Goal: Check status: Check status

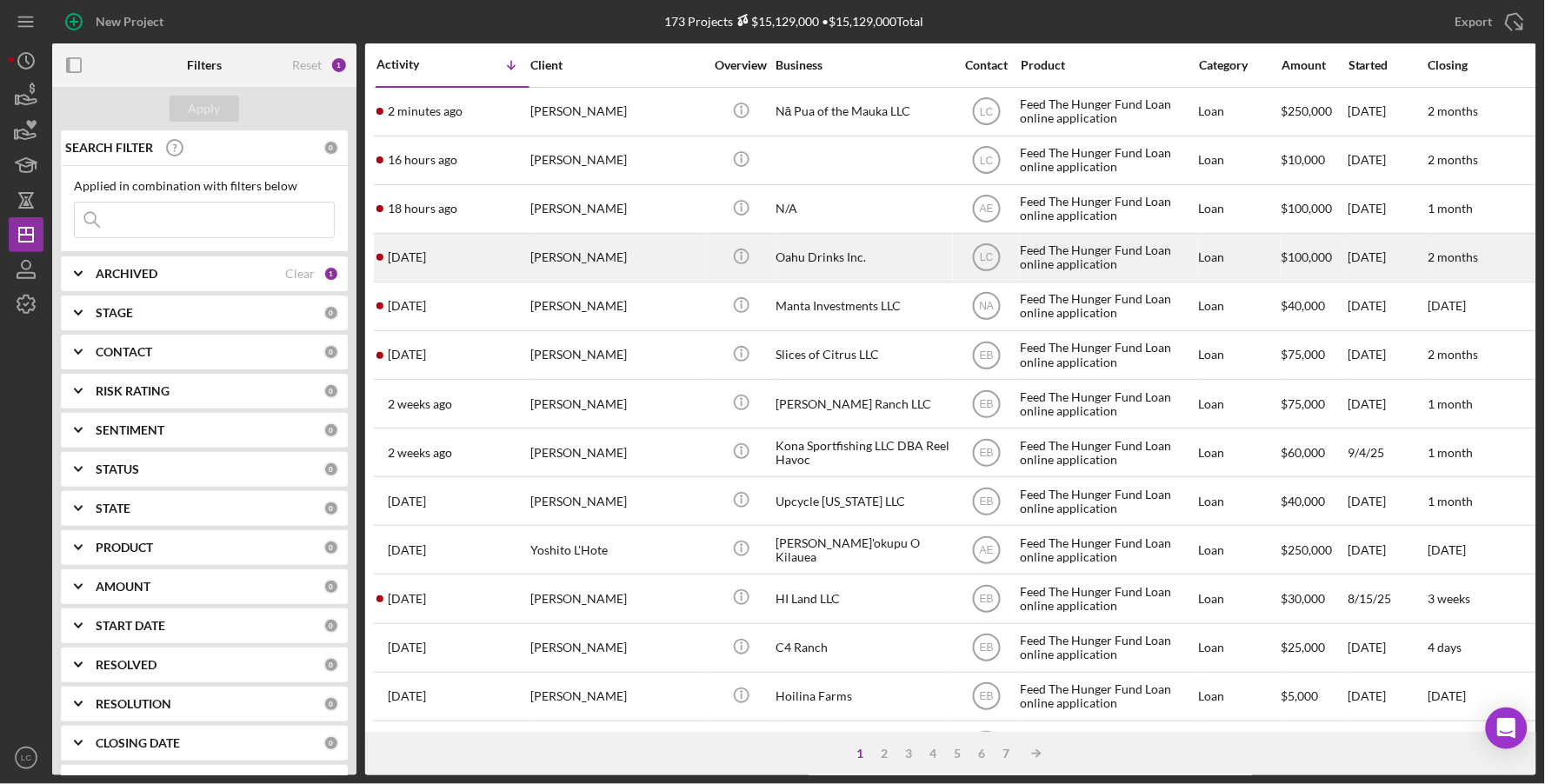
click at [531, 263] on div "[PERSON_NAME]" at bounding box center [617, 257] width 174 height 46
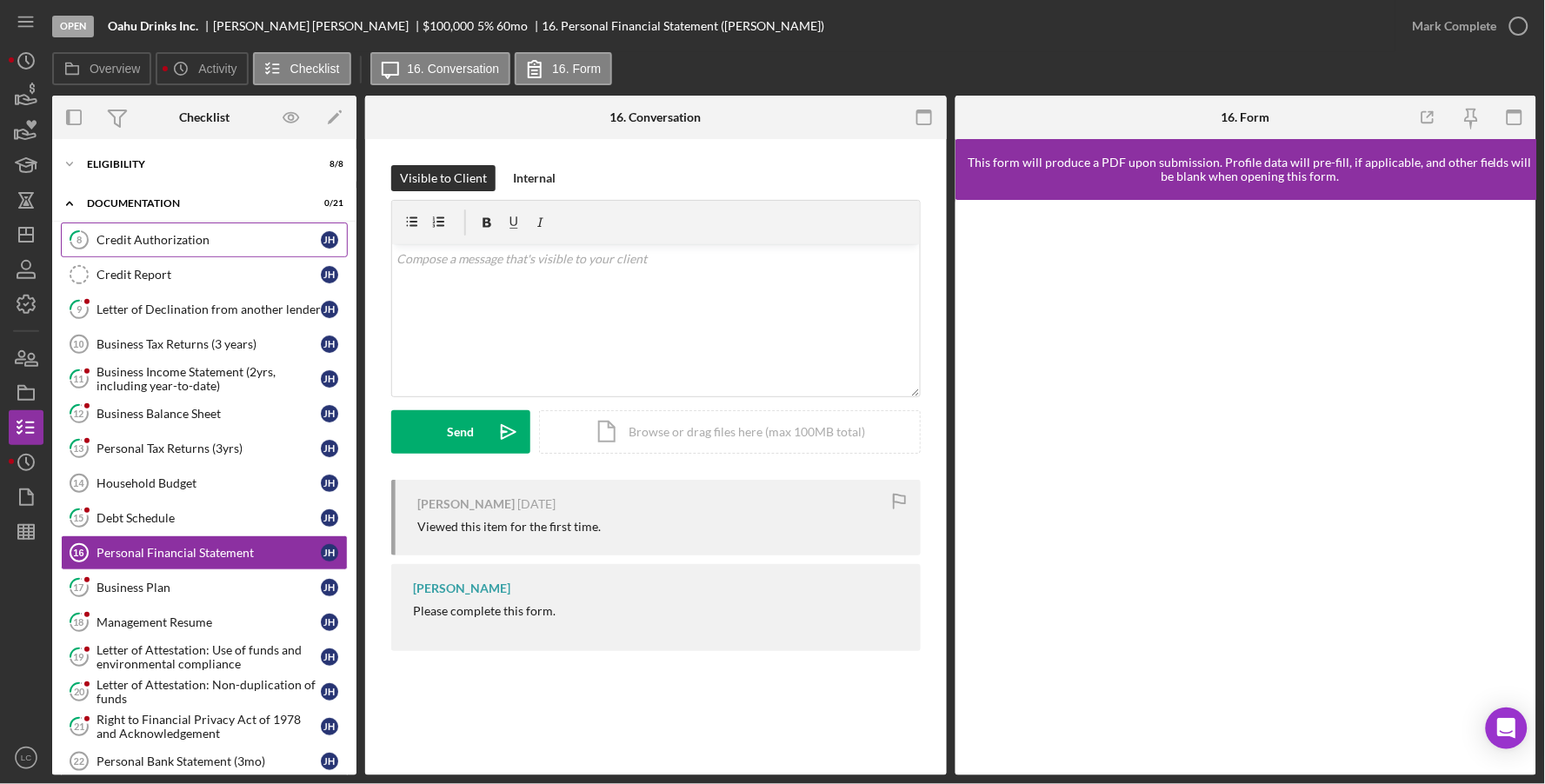
click at [122, 237] on div "Credit Authorization" at bounding box center [208, 239] width 224 height 14
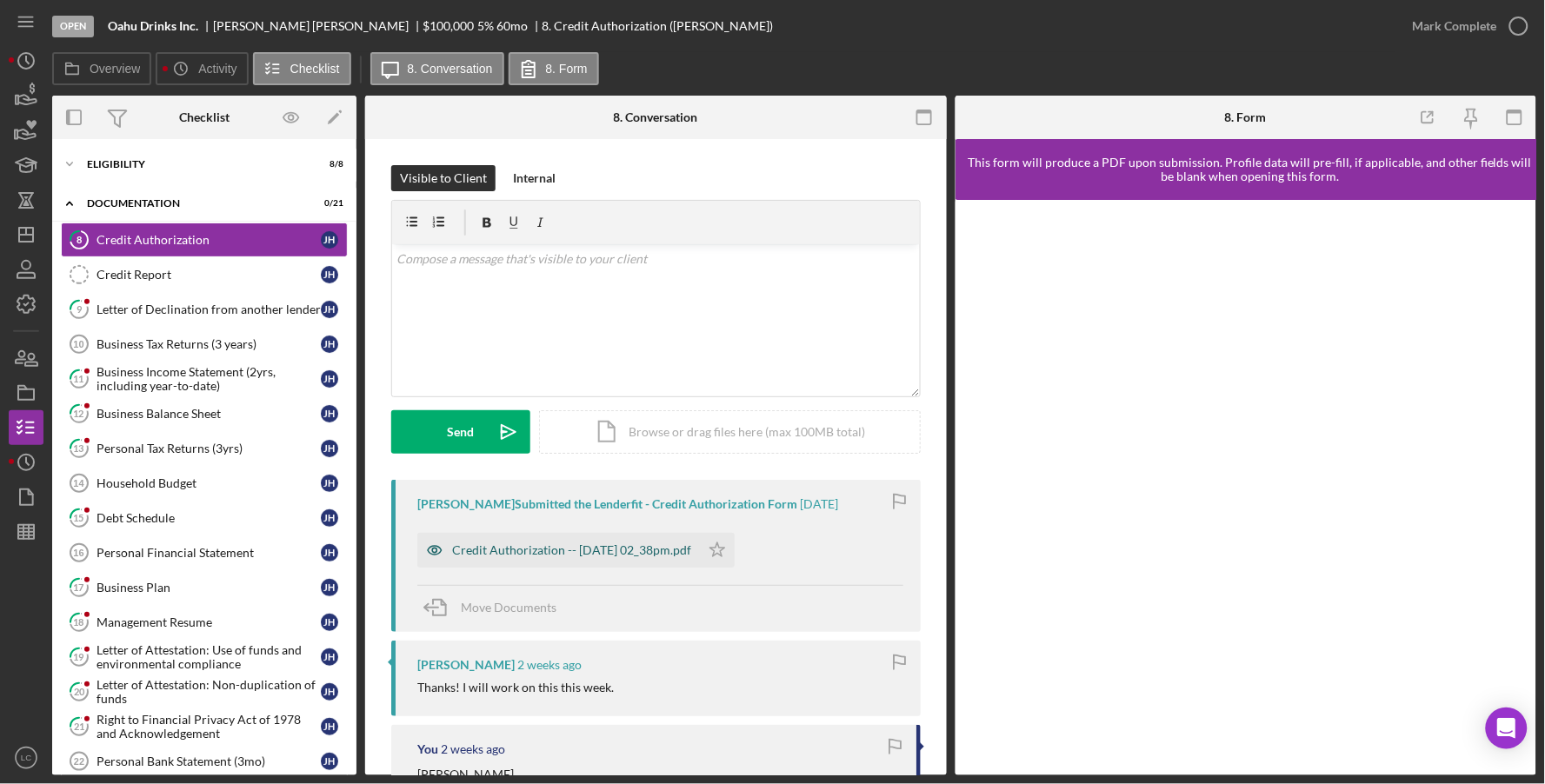
click at [621, 541] on div "Credit Authorization -- [DATE] 02_38pm.pdf" at bounding box center [558, 550] width 283 height 35
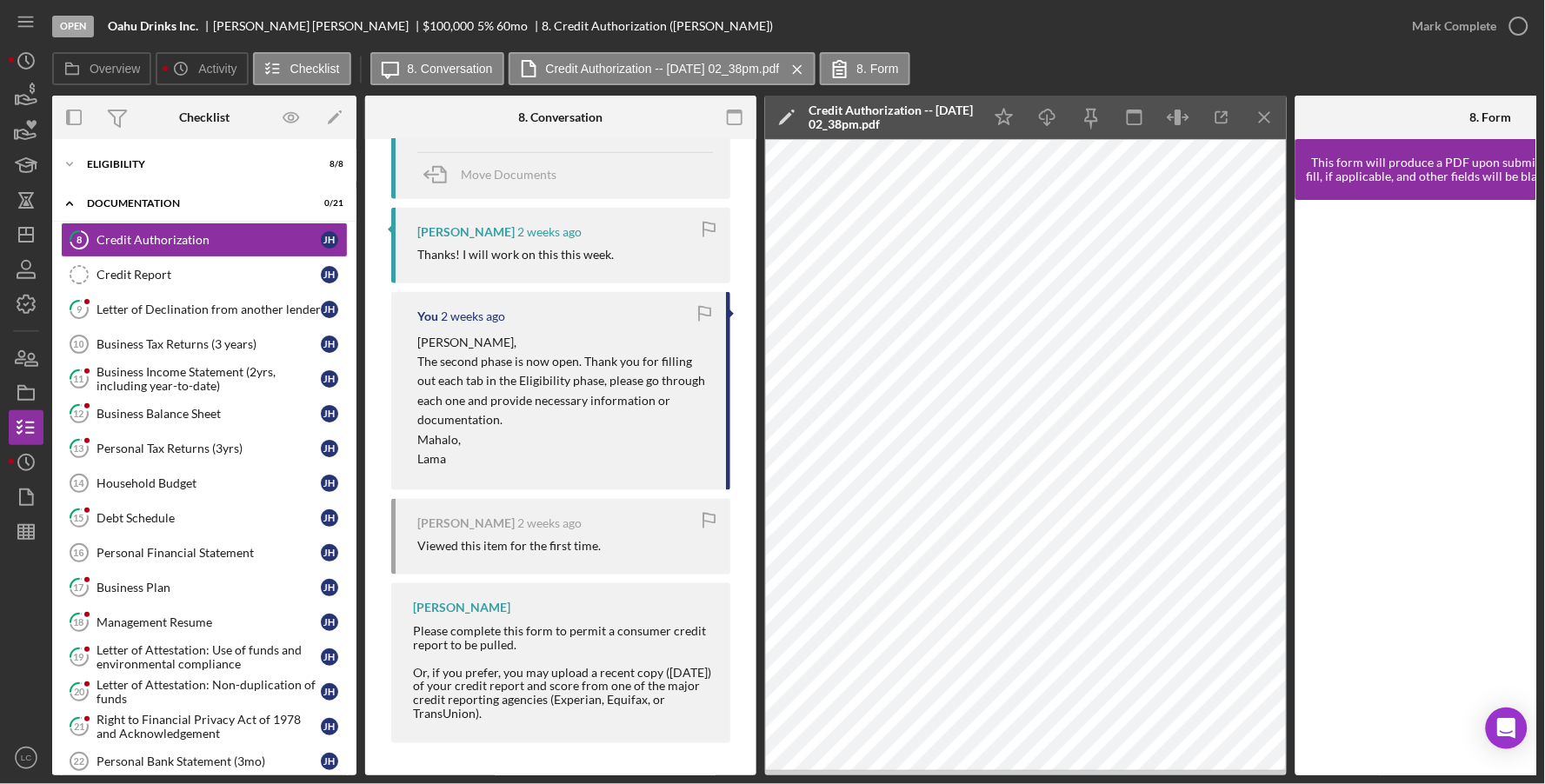
scroll to position [454, 0]
click at [138, 311] on div "Letter of Declination from another lender" at bounding box center [208, 309] width 224 height 14
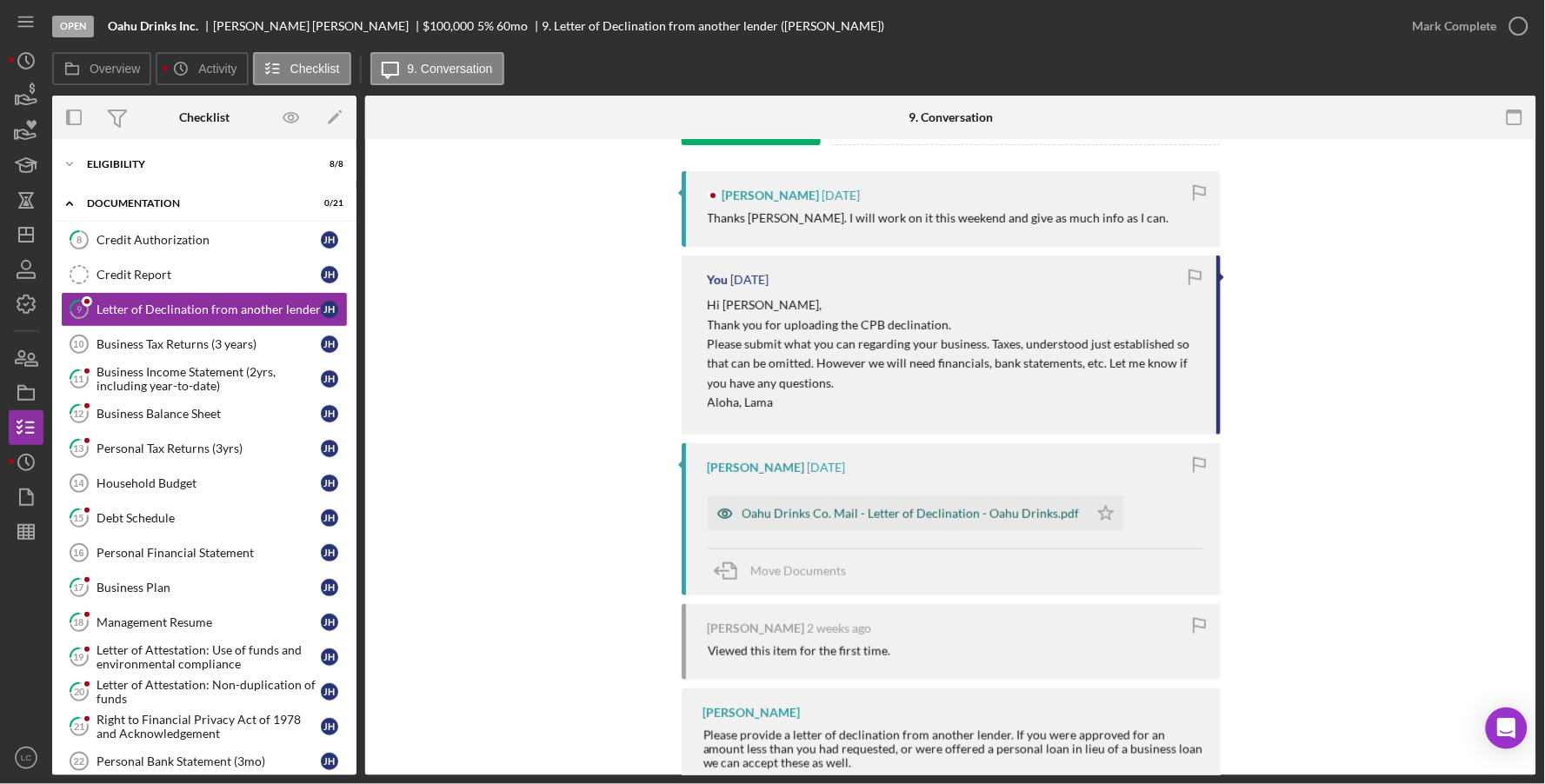
scroll to position [313, 0]
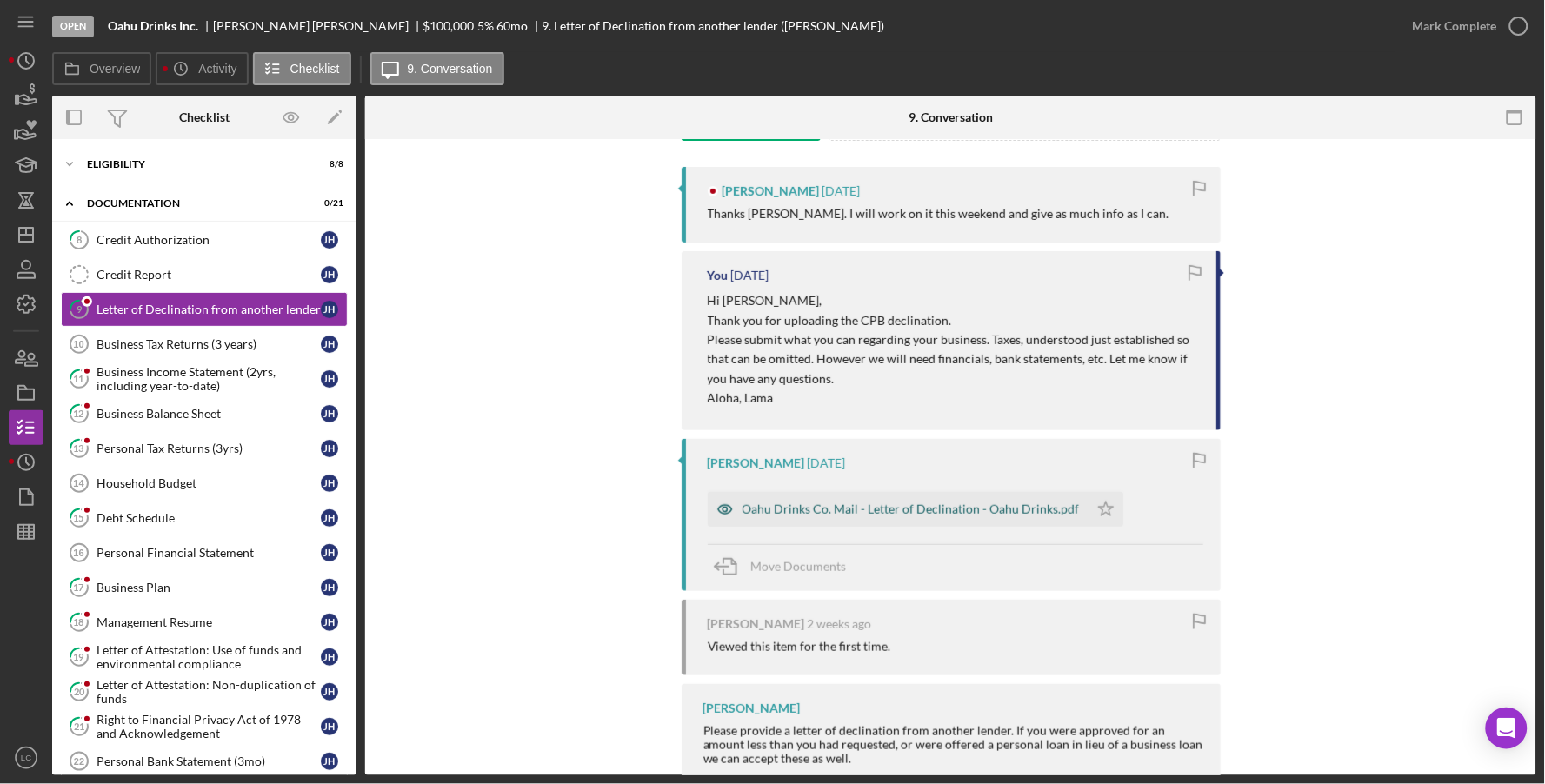
click at [798, 503] on div "Oahu Drinks Co. Mail - Letter of Declination - Oahu Drinks.pdf" at bounding box center [911, 509] width 337 height 14
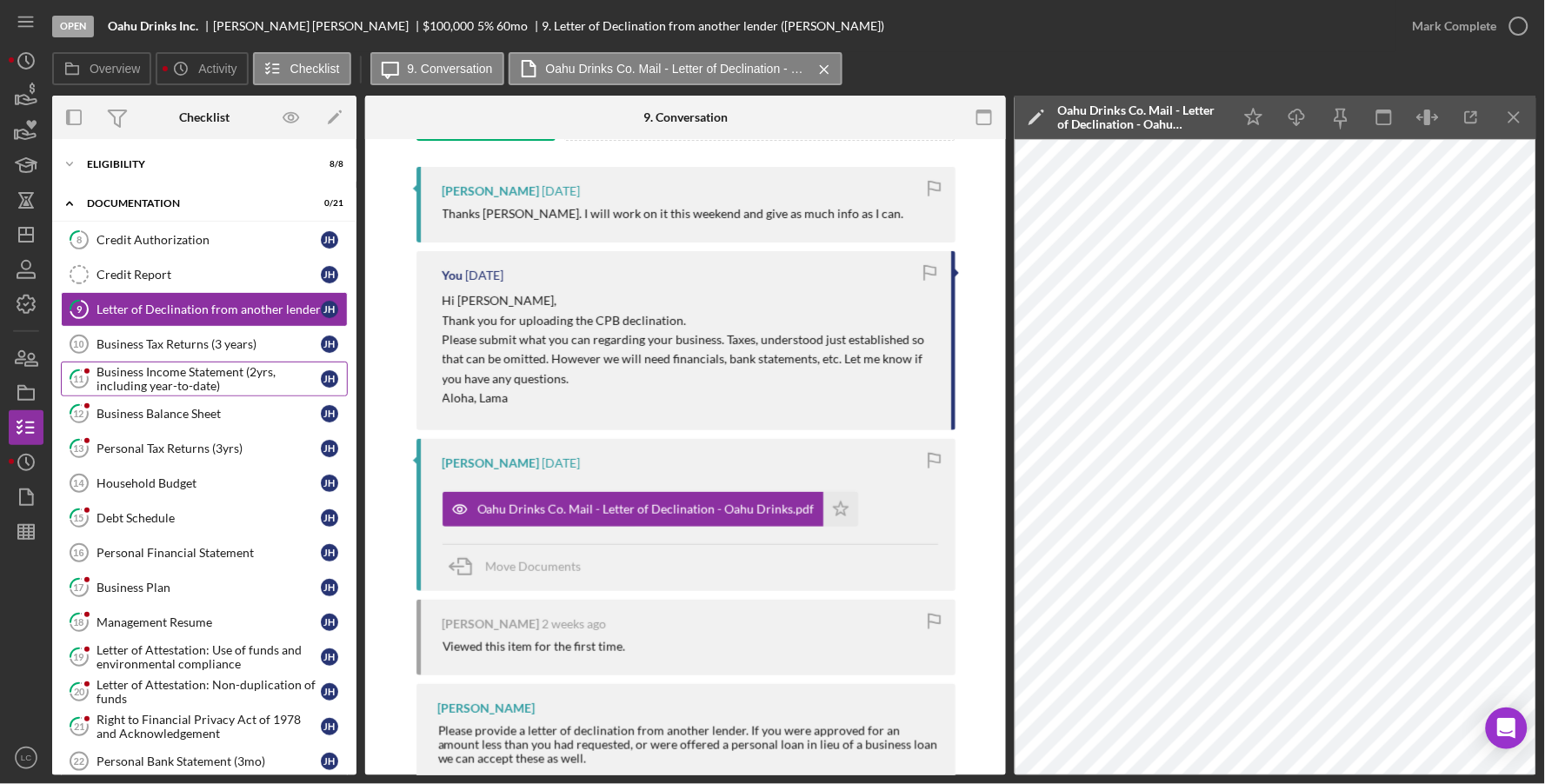
click at [147, 371] on div "Business Income Statement (2yrs, including year-to-date)" at bounding box center [208, 379] width 224 height 28
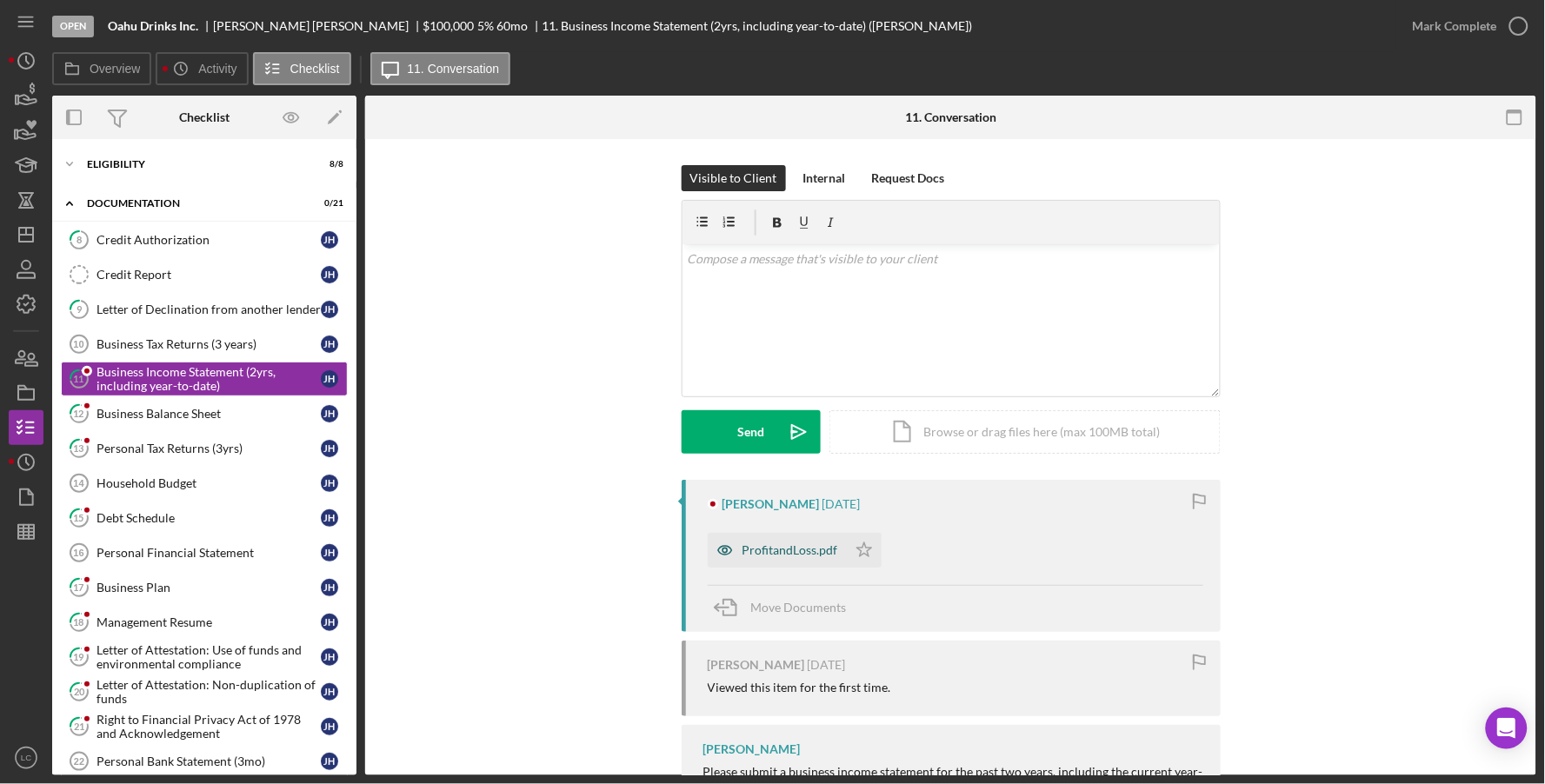
click at [772, 554] on div "ProfitandLoss.pdf" at bounding box center [790, 550] width 95 height 14
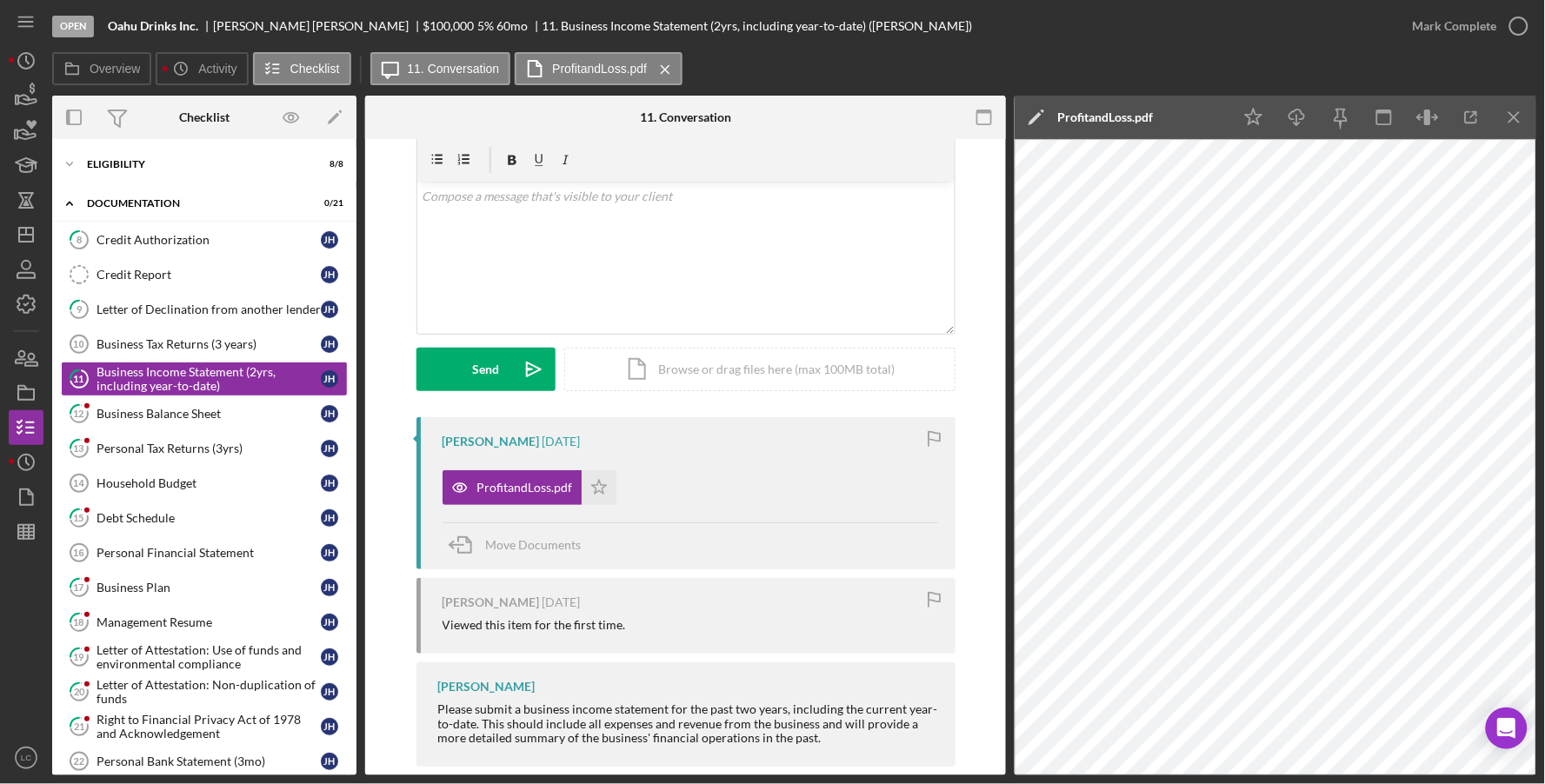
scroll to position [89, 0]
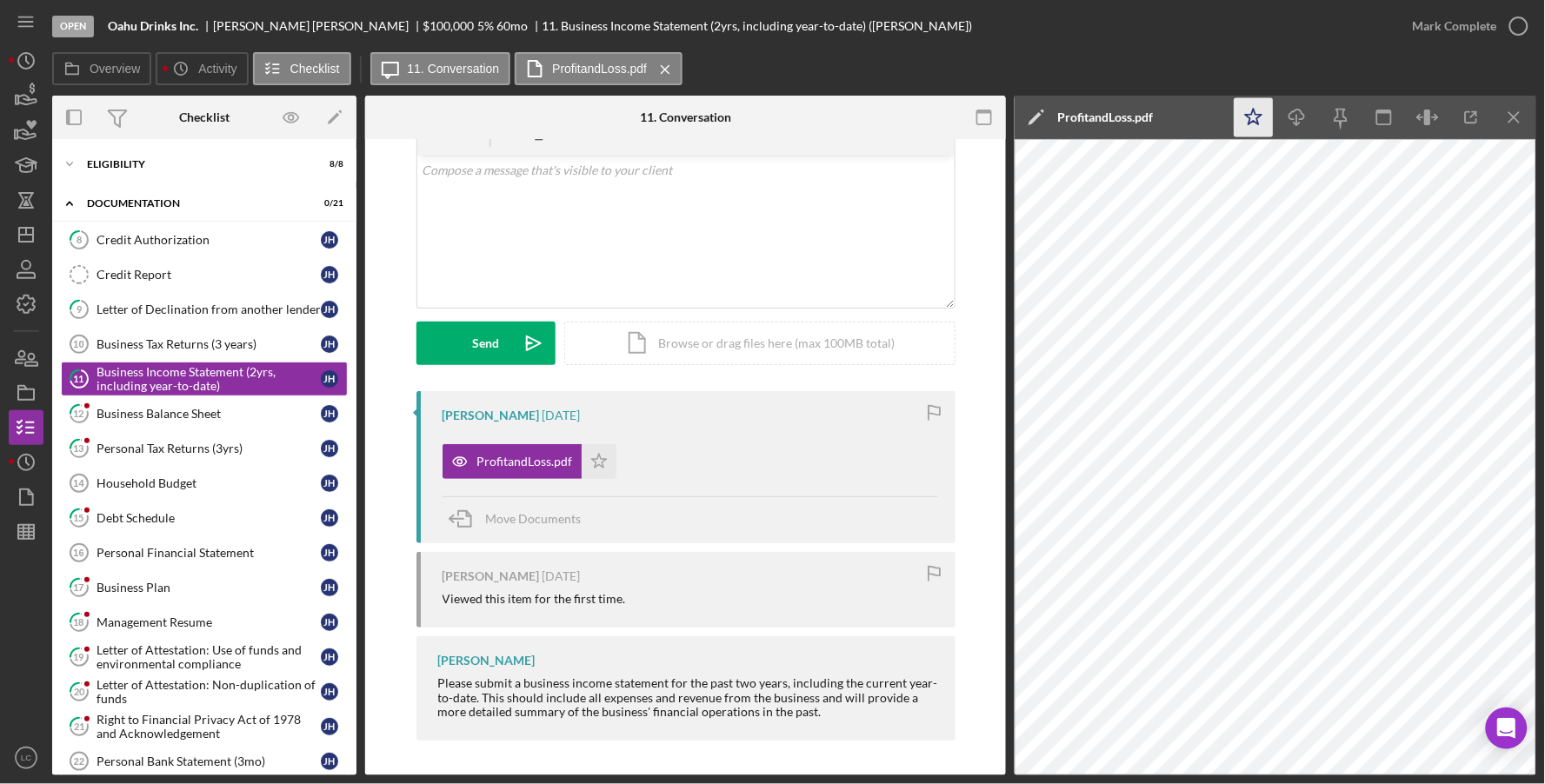
click at [1262, 110] on icon "Icon/Star" at bounding box center [1253, 117] width 39 height 39
click at [972, 110] on icon "button" at bounding box center [984, 117] width 39 height 39
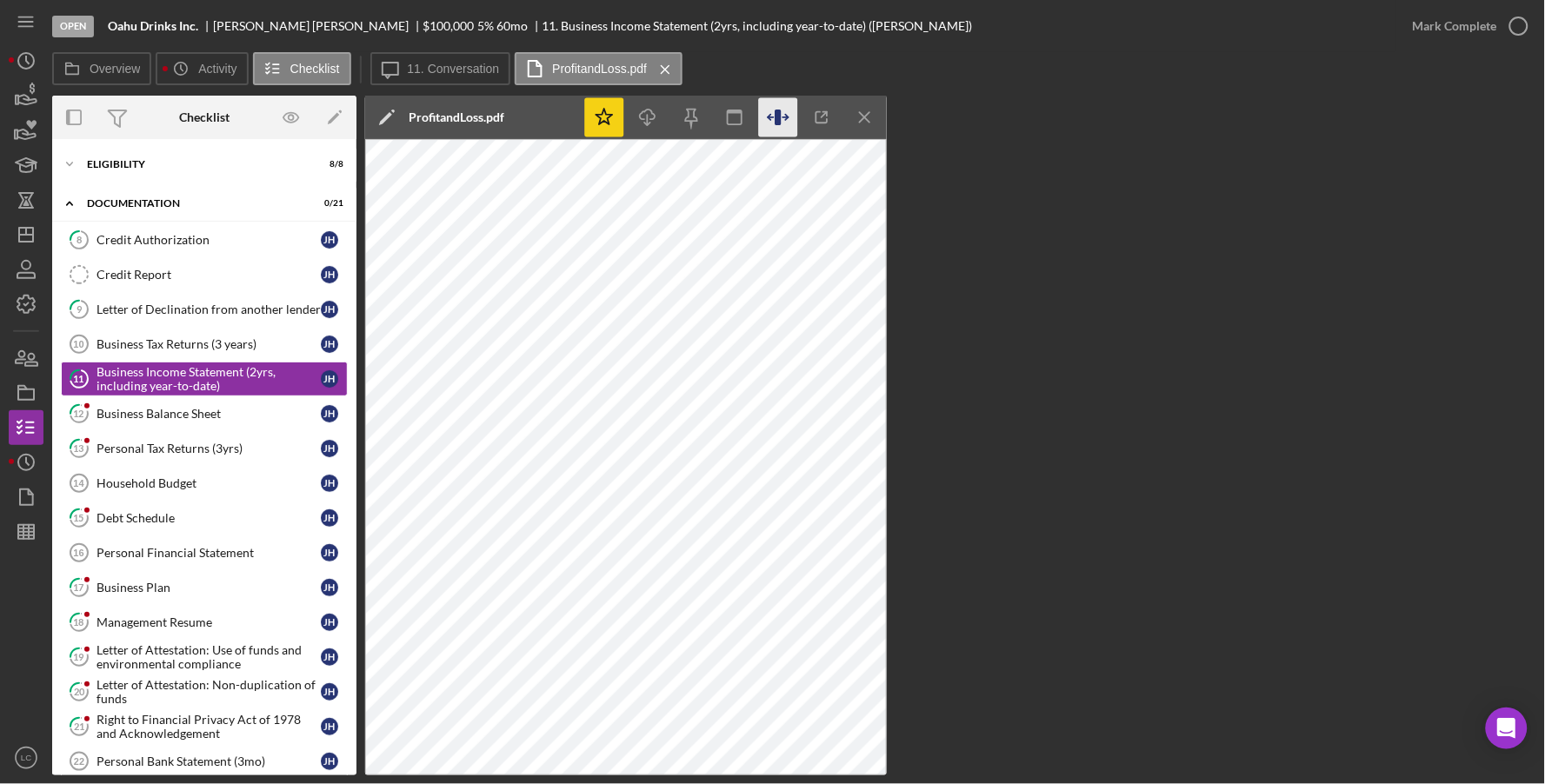
click at [790, 121] on icon "button" at bounding box center [778, 117] width 39 height 39
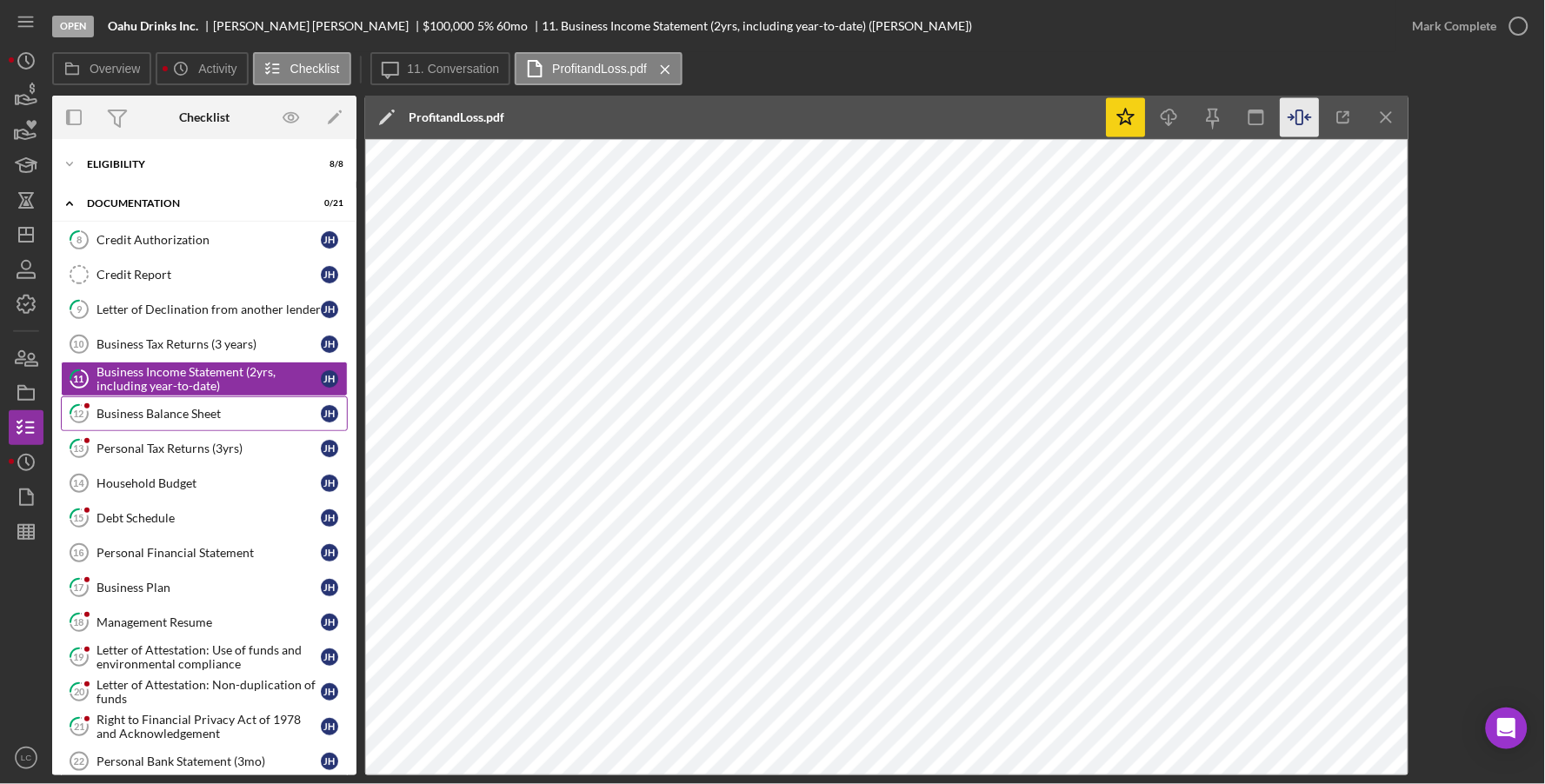
click at [160, 410] on div "Business Balance Sheet" at bounding box center [208, 413] width 224 height 14
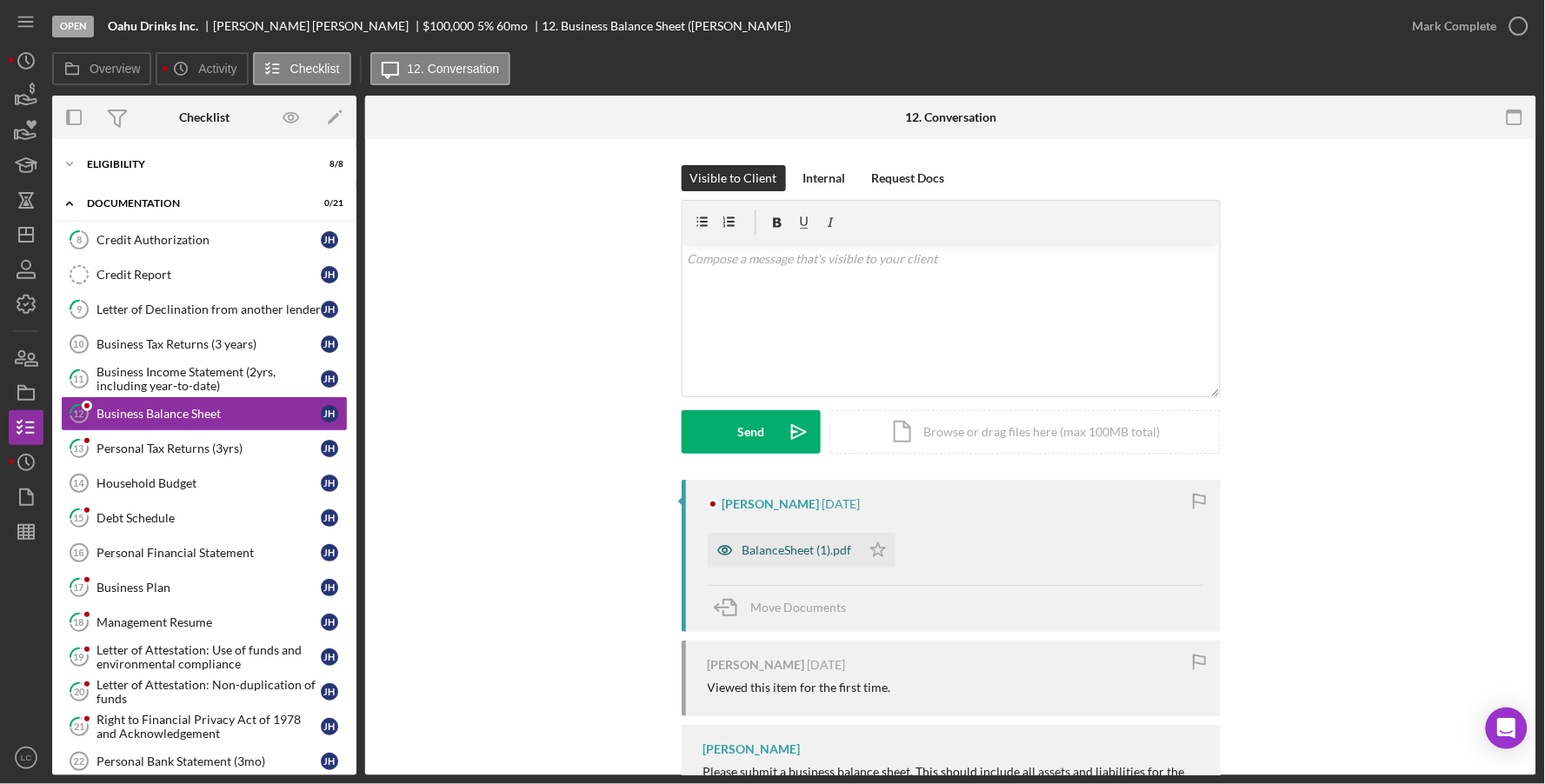
click at [747, 552] on div "BalanceSheet (1).pdf" at bounding box center [797, 550] width 110 height 14
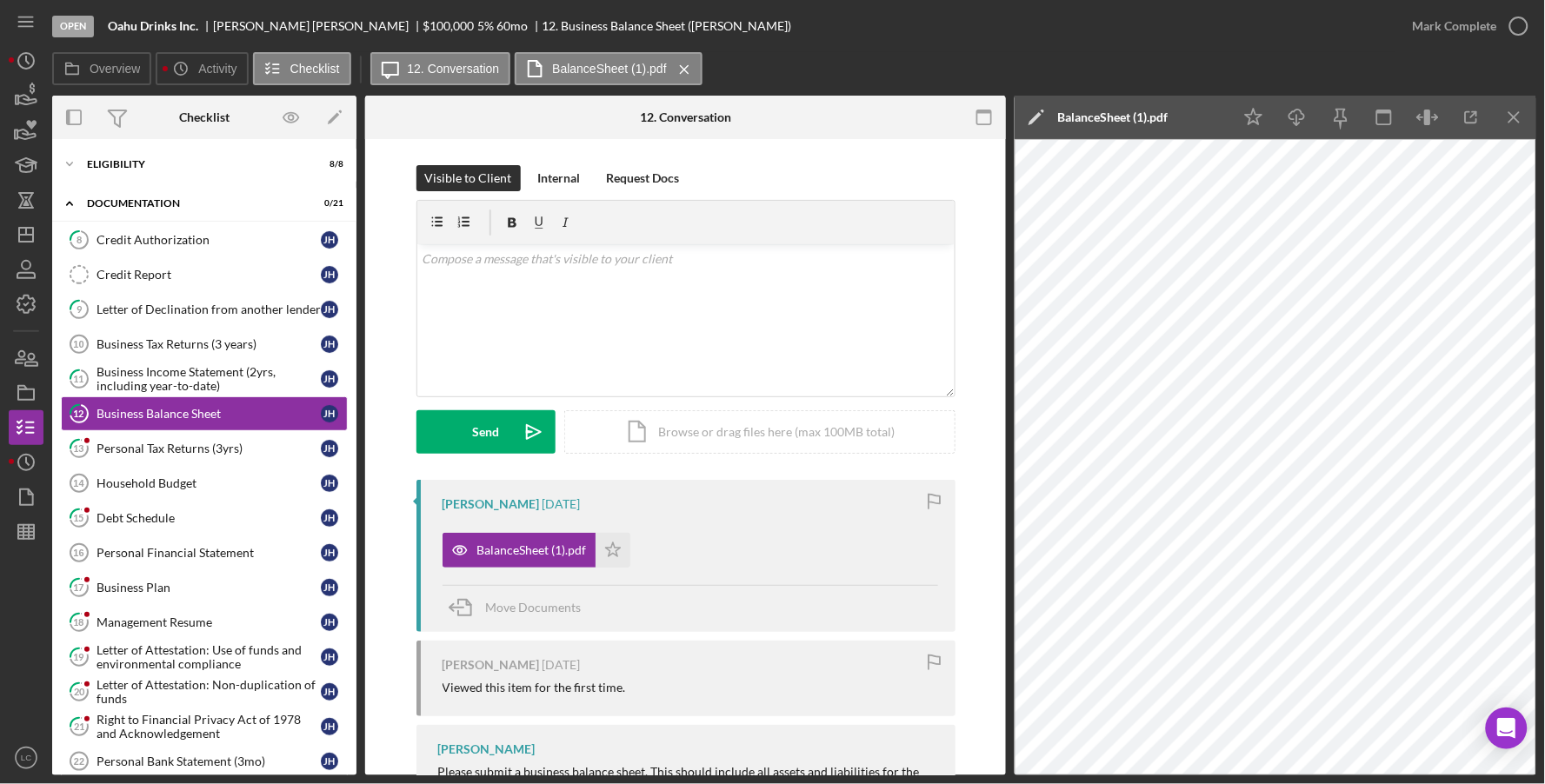
click at [977, 114] on rect "button" at bounding box center [983, 116] width 14 height 14
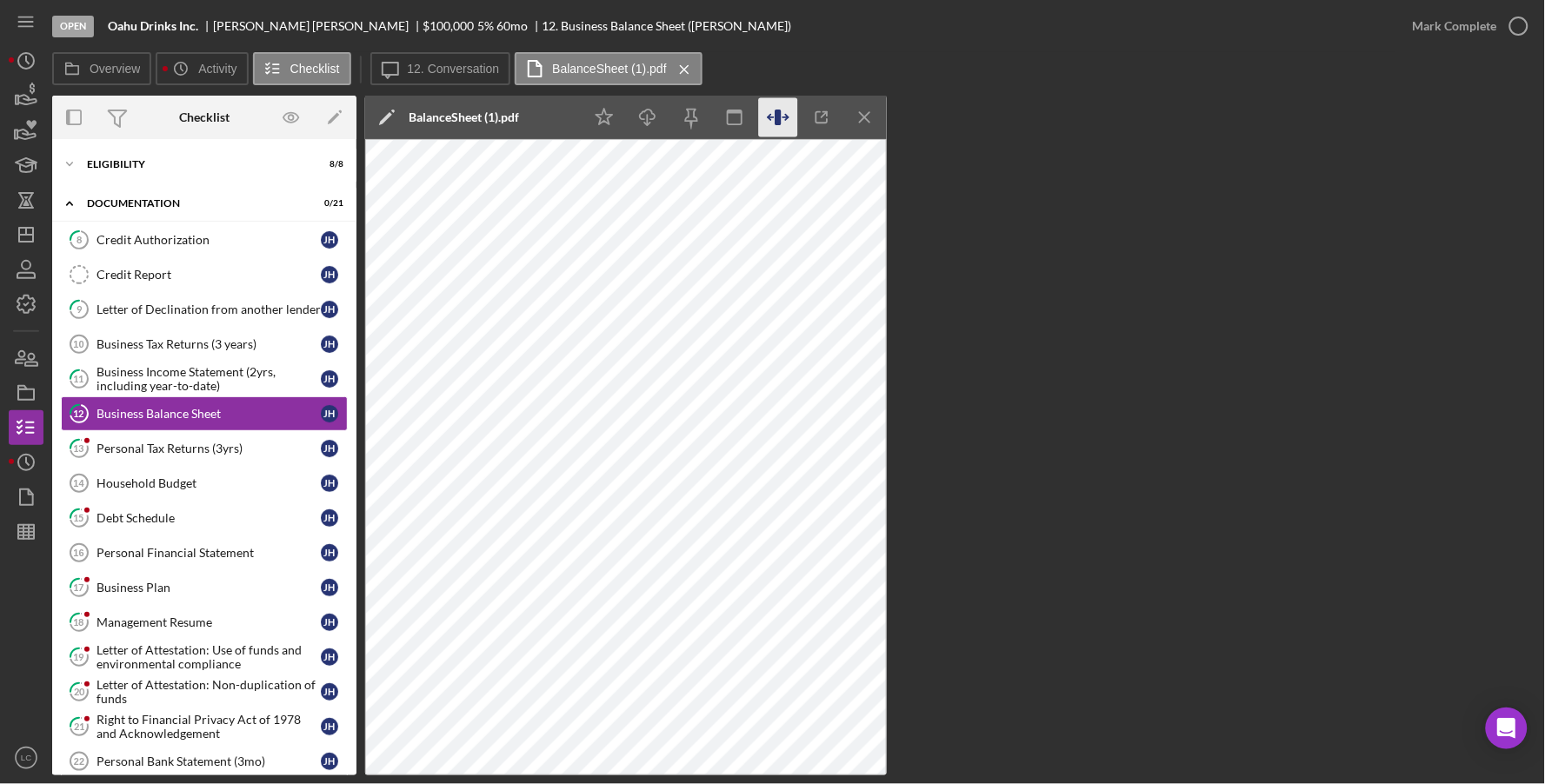
click at [792, 120] on icon "button" at bounding box center [778, 117] width 39 height 39
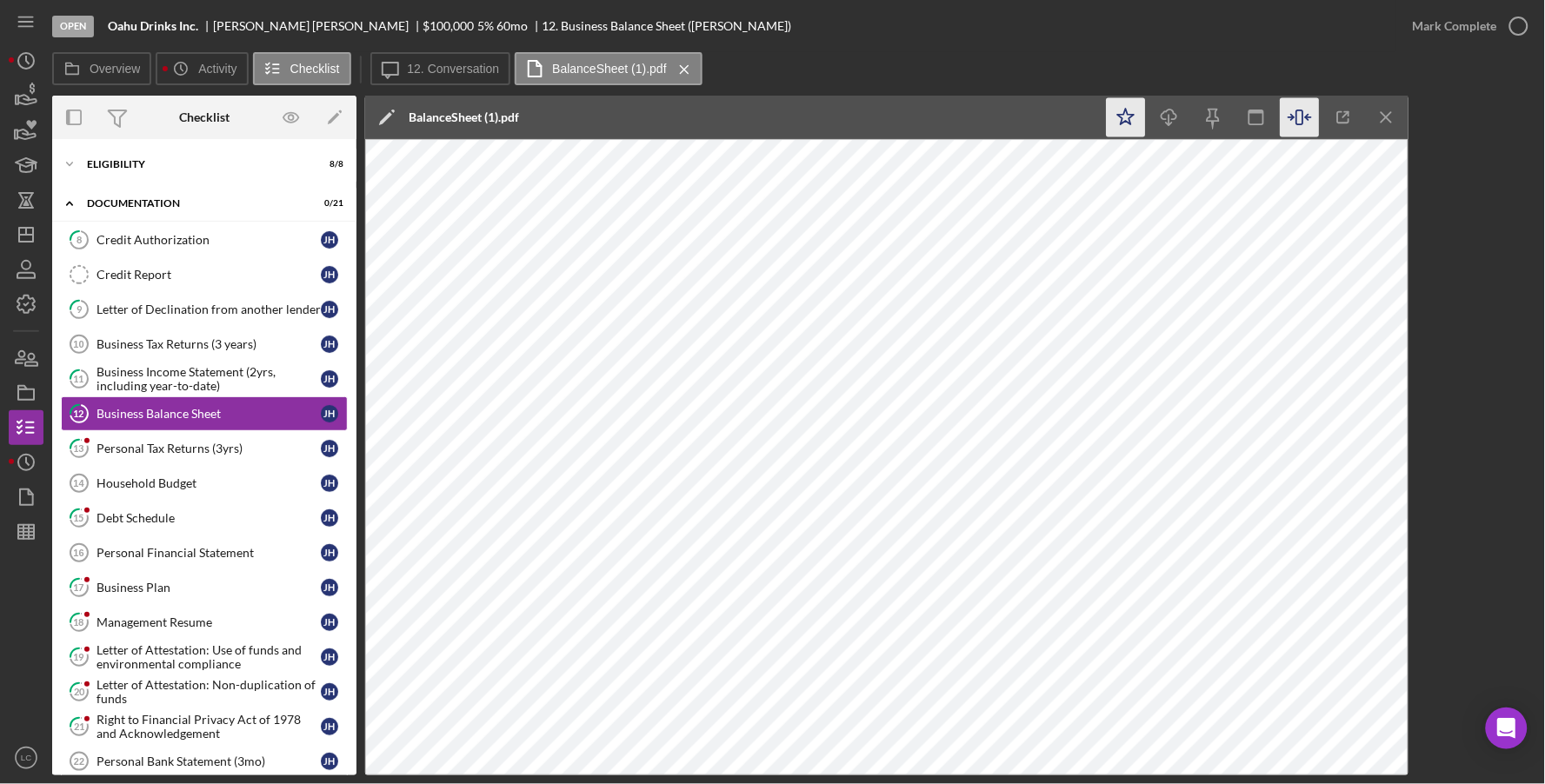
click at [1123, 117] on icon "Icon/Star" at bounding box center [1126, 117] width 39 height 39
click at [171, 456] on link "13 Personal Tax Returns (3yrs) [PERSON_NAME]" at bounding box center [204, 449] width 287 height 35
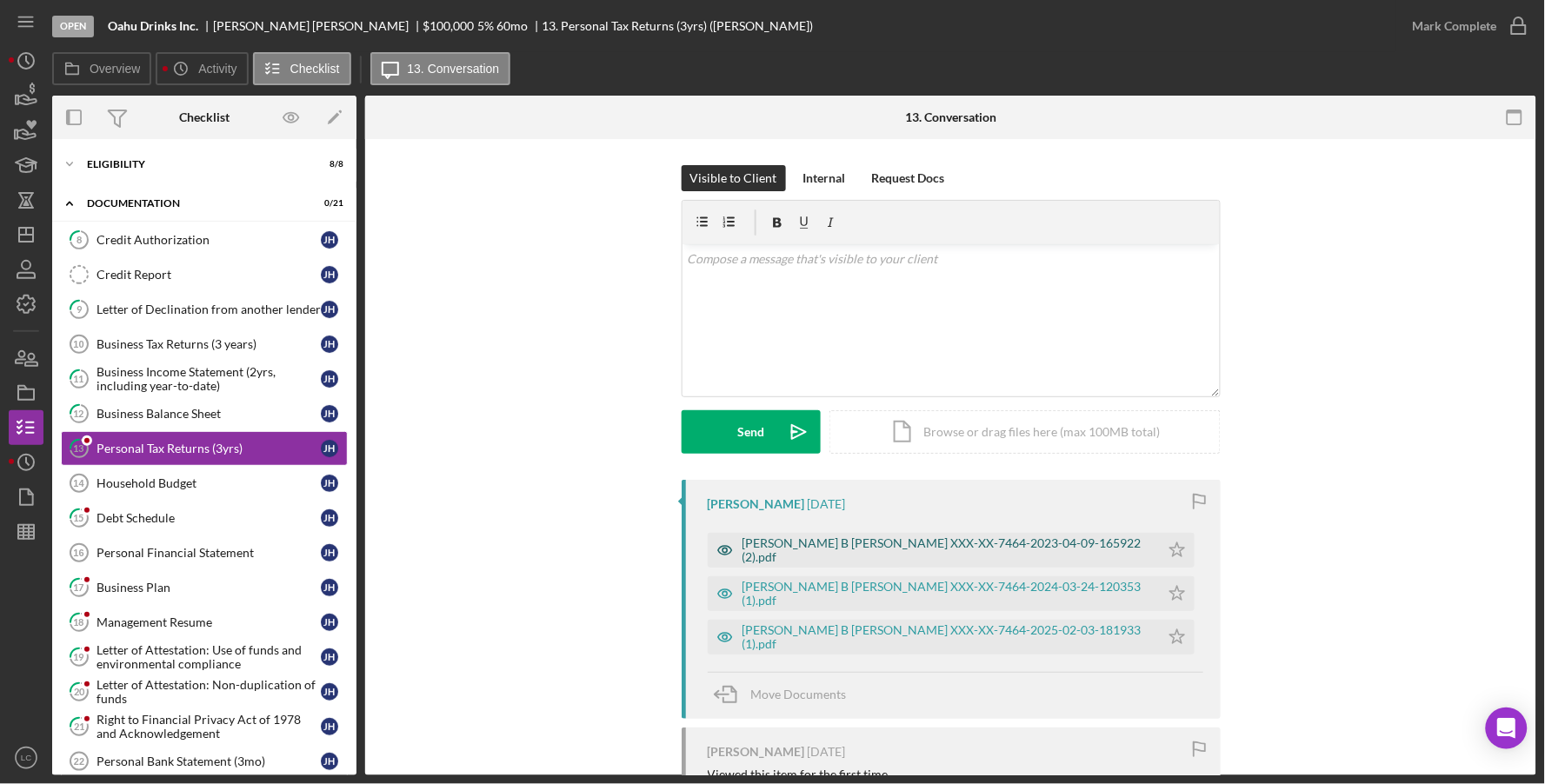
click at [871, 551] on div "[PERSON_NAME] B [PERSON_NAME] XXX-XX-7464-2023-04-09-165922 (2).pdf" at bounding box center [947, 550] width 409 height 28
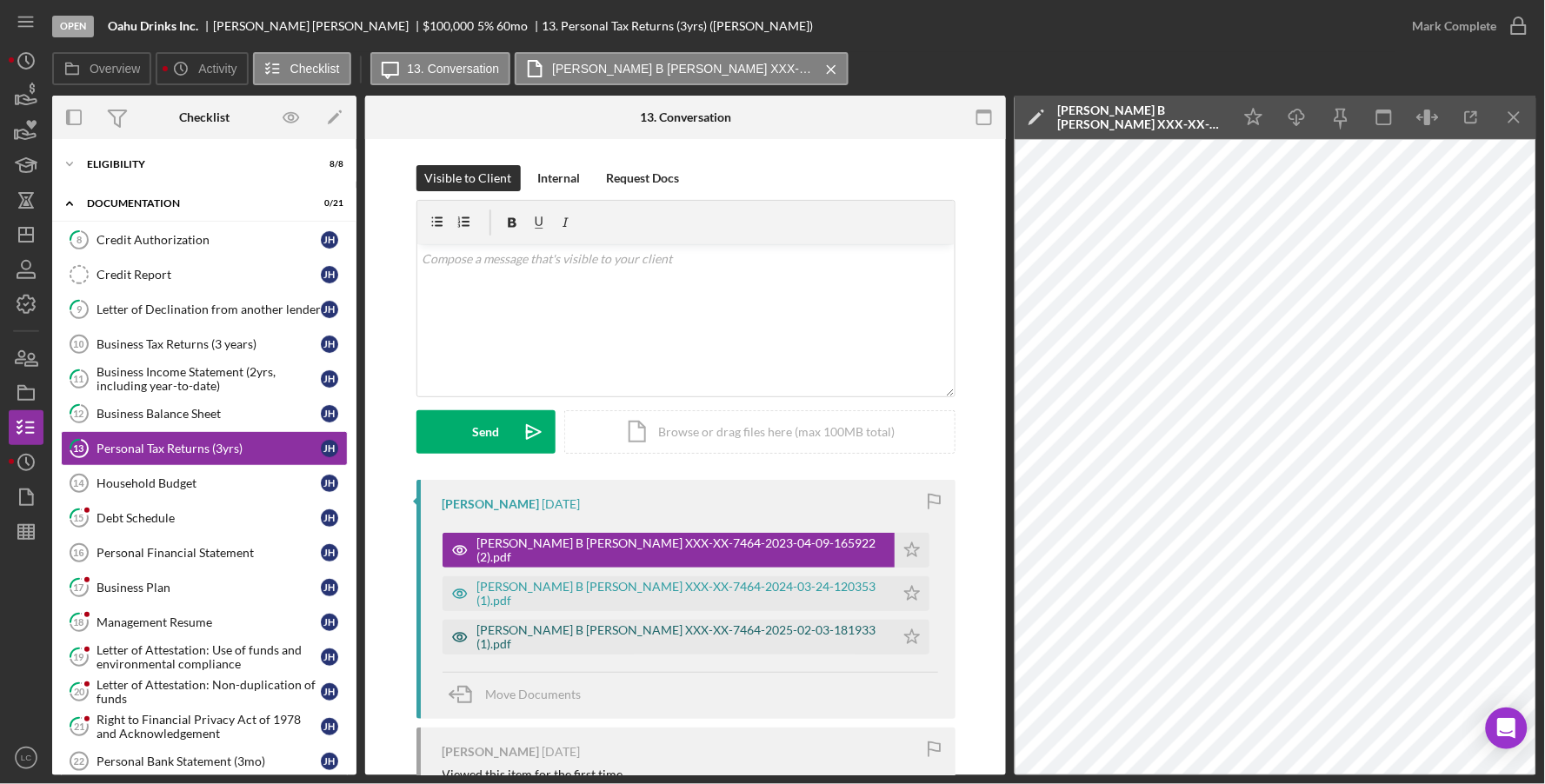
click at [691, 634] on div "[PERSON_NAME] B [PERSON_NAME] XXX-XX-7464-2025-02-03-181933 (1).pdf" at bounding box center [682, 637] width 409 height 28
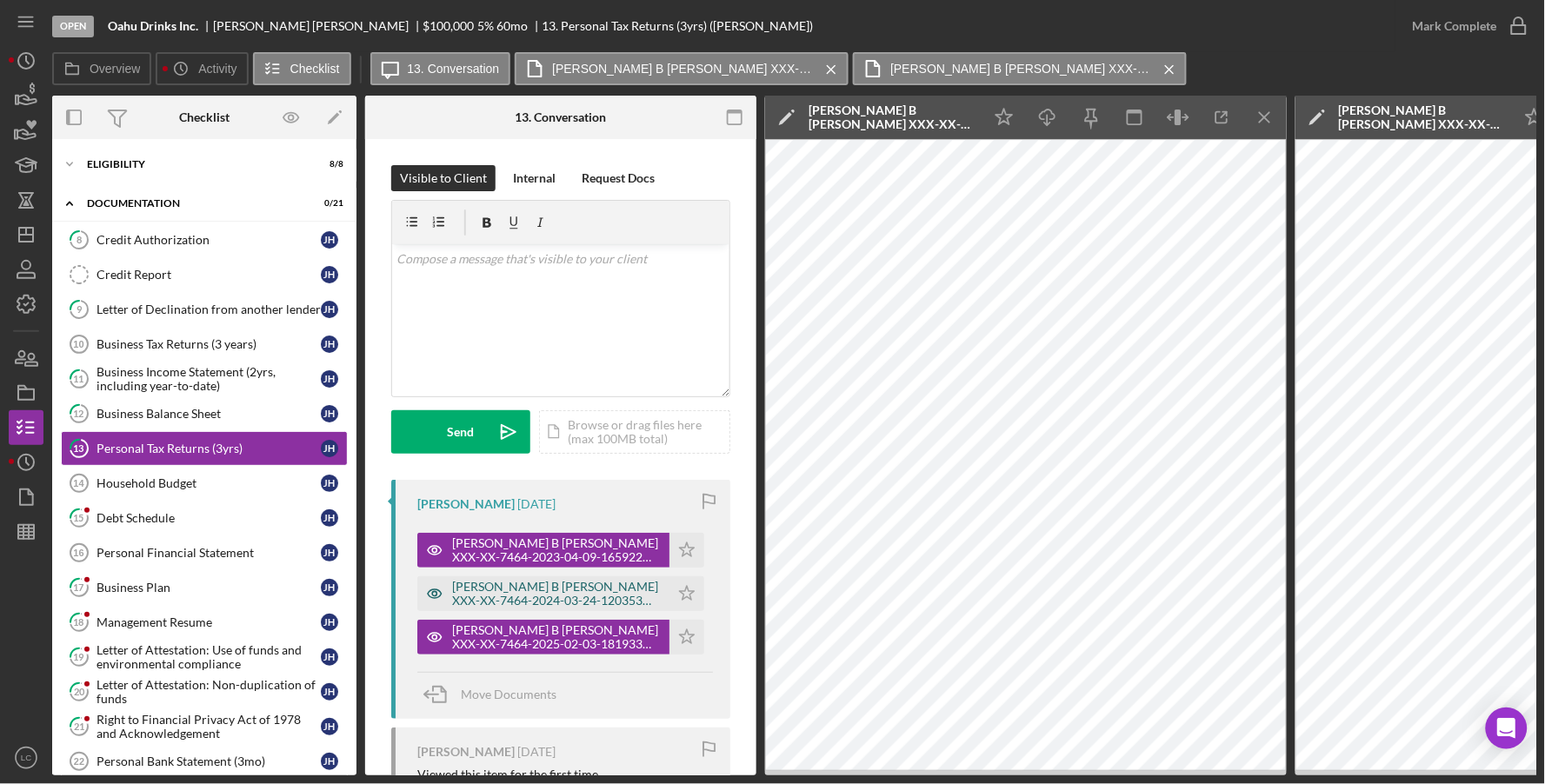
click at [557, 593] on div "[PERSON_NAME] B [PERSON_NAME] XXX-XX-7464-2024-03-24-120353 (1).pdf" at bounding box center [556, 593] width 209 height 28
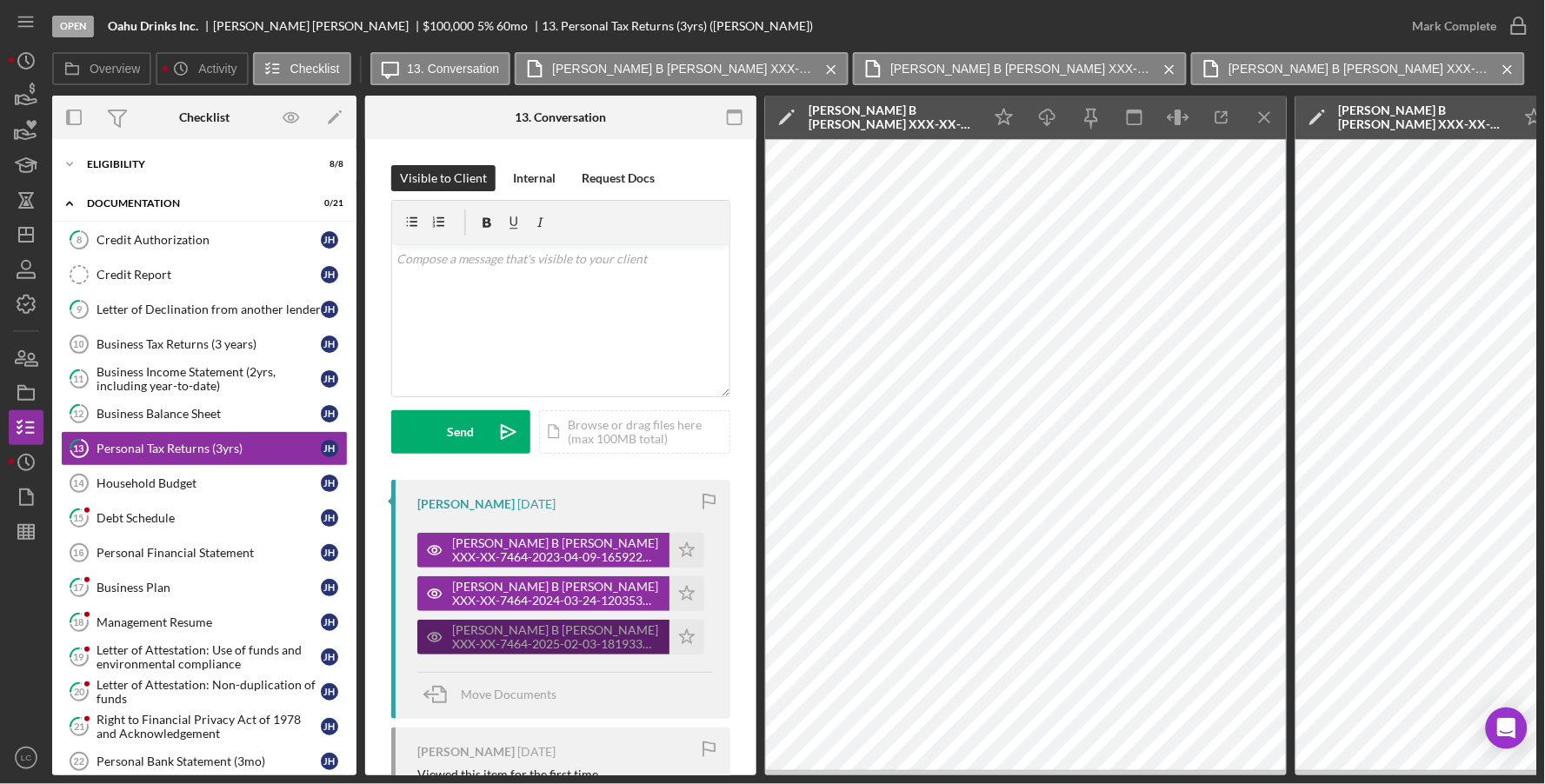
click at [578, 639] on div "[PERSON_NAME] B [PERSON_NAME] XXX-XX-7464-2025-02-03-181933 (1).pdf" at bounding box center [556, 637] width 209 height 28
click at [575, 645] on div "[PERSON_NAME] B [PERSON_NAME] XXX-XX-7464-2025-02-03-181933 (1).pdf" at bounding box center [556, 637] width 209 height 28
click at [1264, 118] on line "button" at bounding box center [1264, 116] width 10 height 10
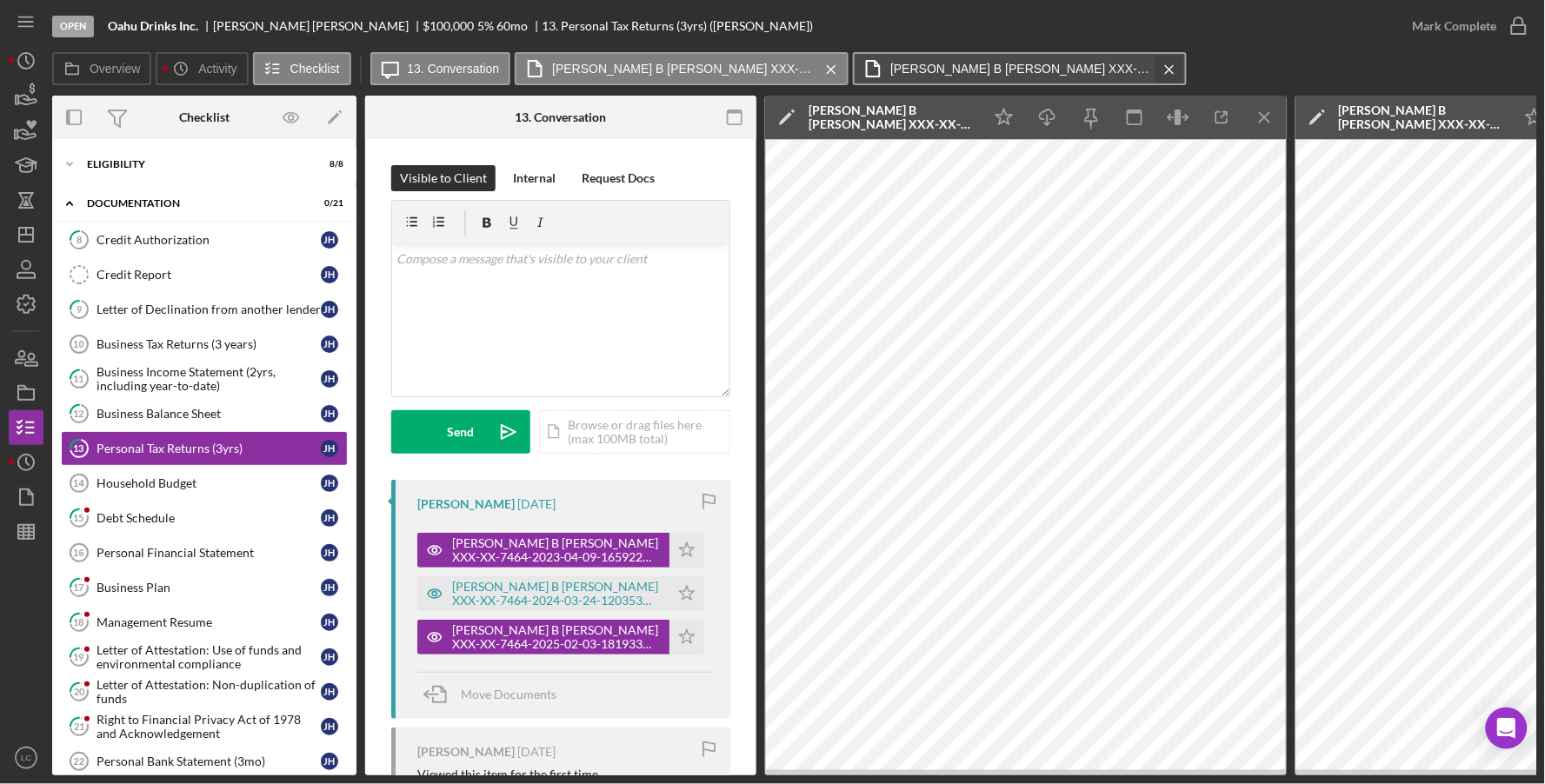
click at [1165, 69] on icon "Icon/Menu Close" at bounding box center [1169, 70] width 30 height 44
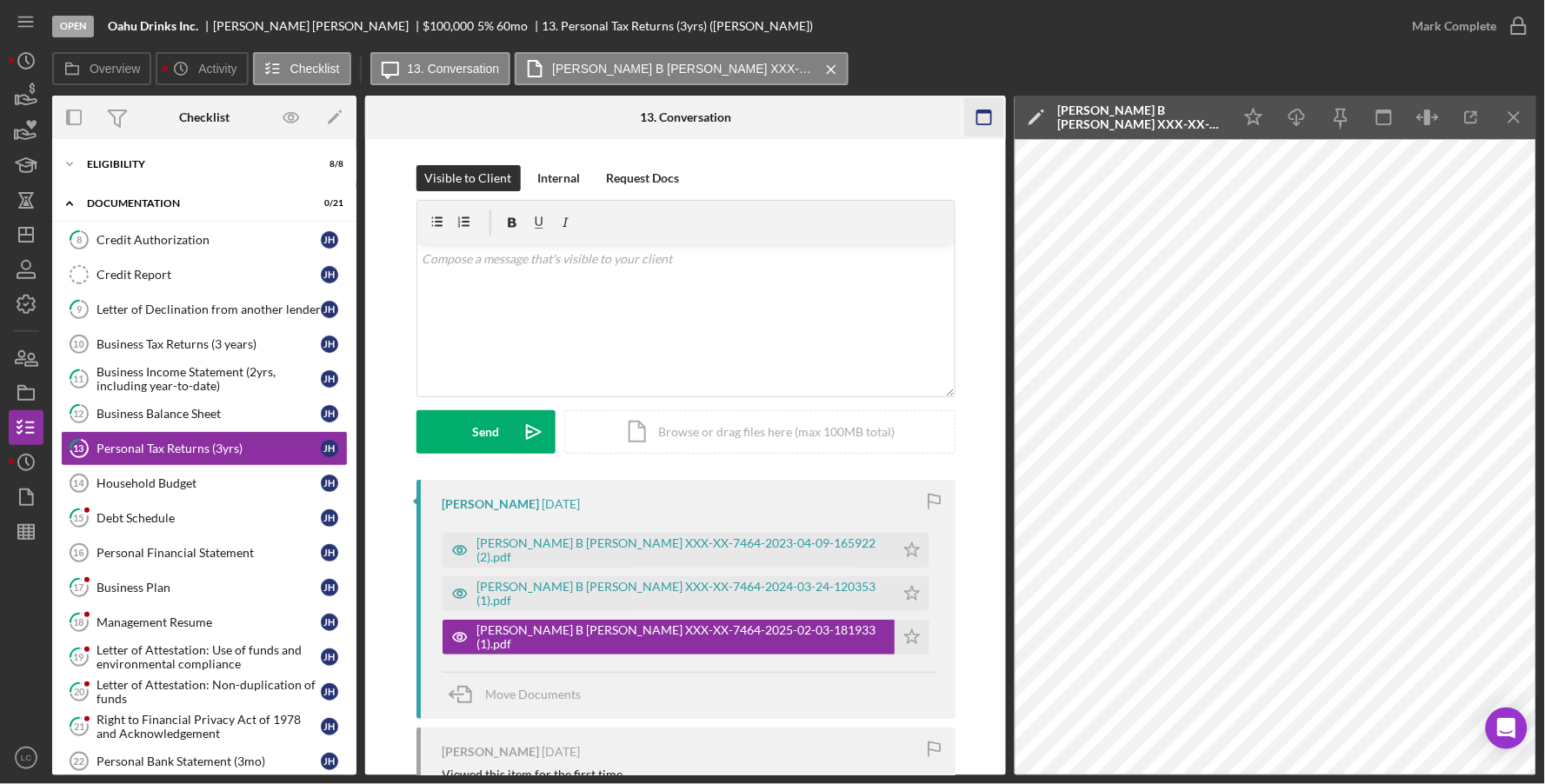
click at [985, 111] on rect "button" at bounding box center [983, 112] width 14 height 4
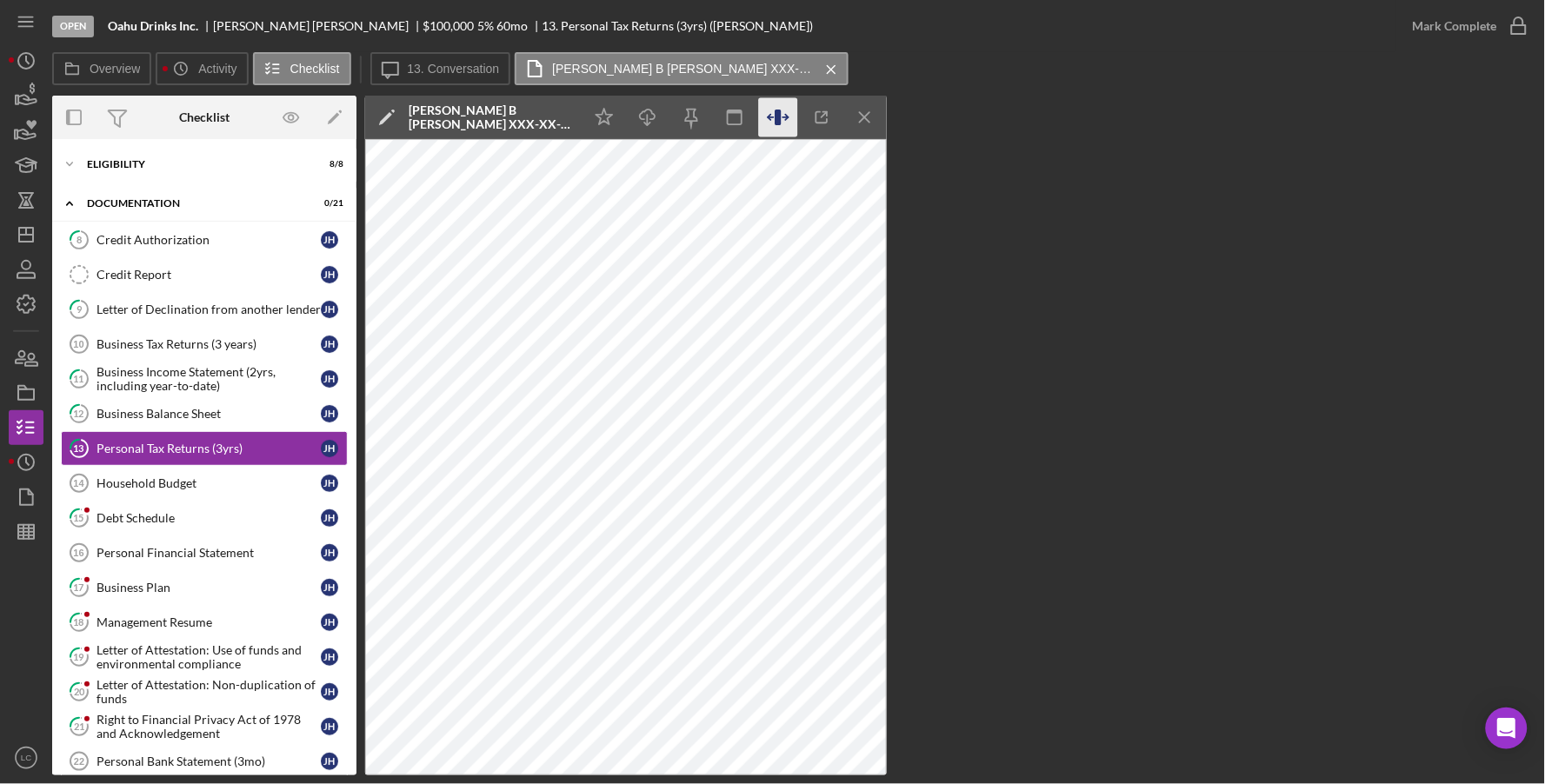
click at [778, 114] on icon "button" at bounding box center [777, 117] width 6 height 15
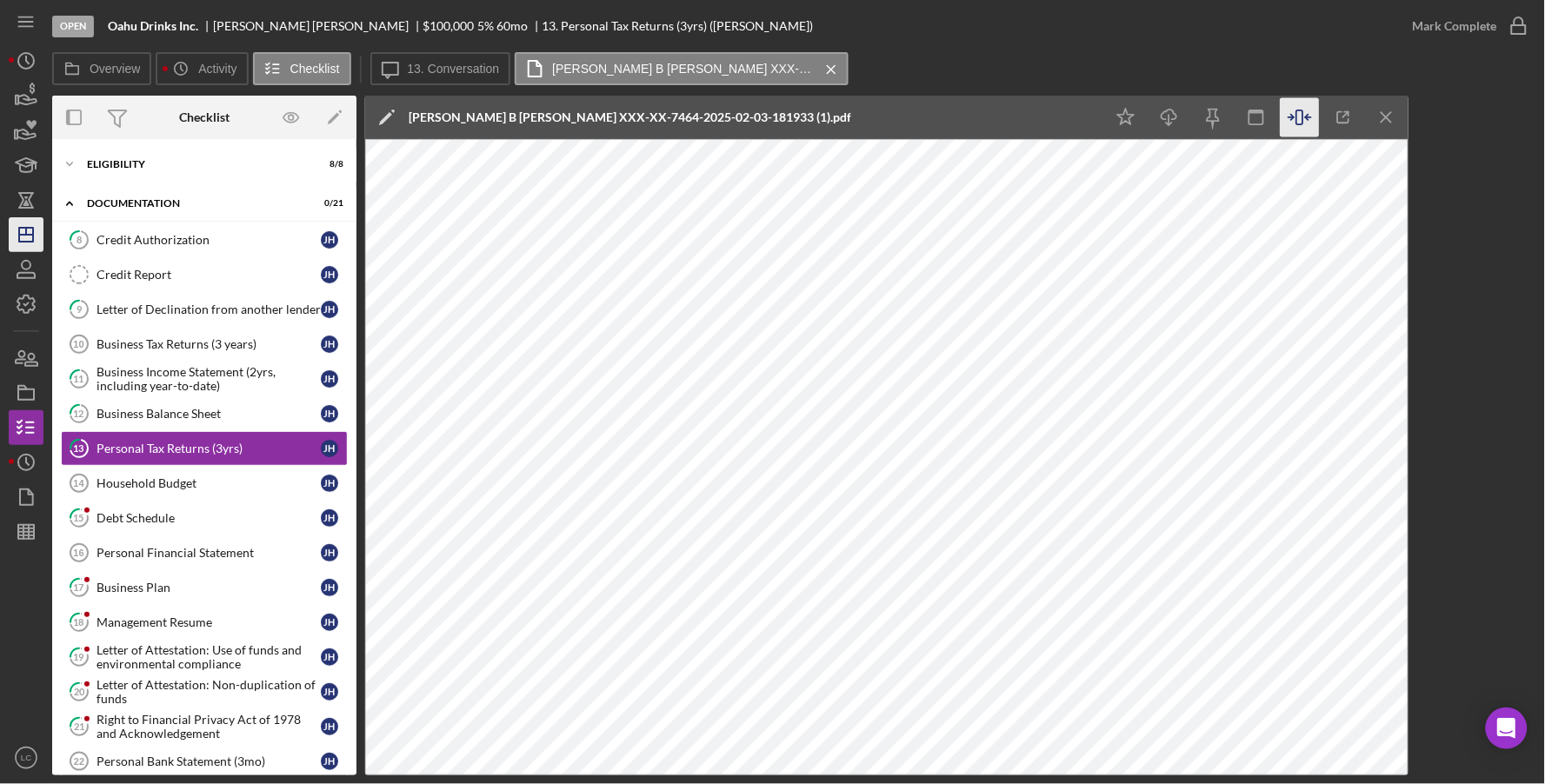
click at [21, 242] on polygon "button" at bounding box center [25, 234] width 14 height 14
